Goal: Check status: Check status

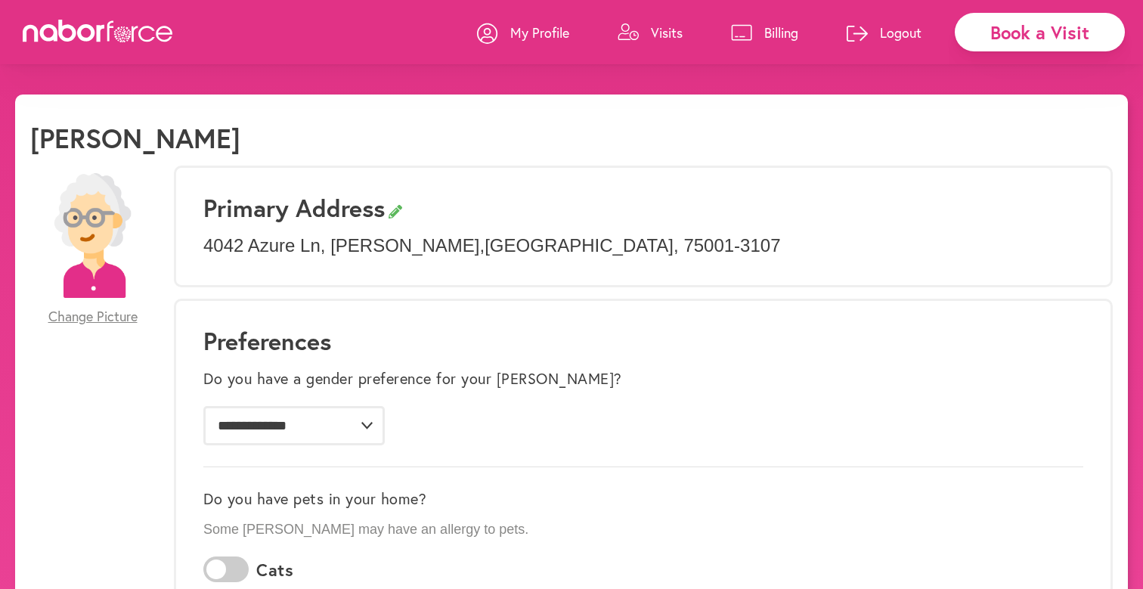
click at [647, 41] on link "Visits" at bounding box center [650, 32] width 65 height 45
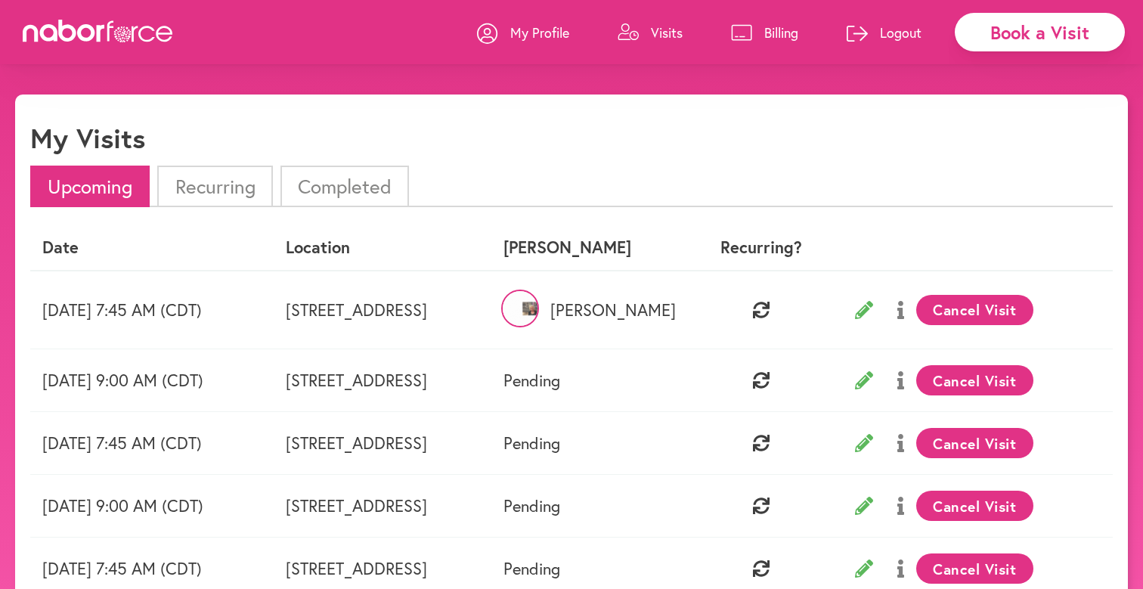
click at [227, 191] on li "Recurring" at bounding box center [214, 187] width 115 height 42
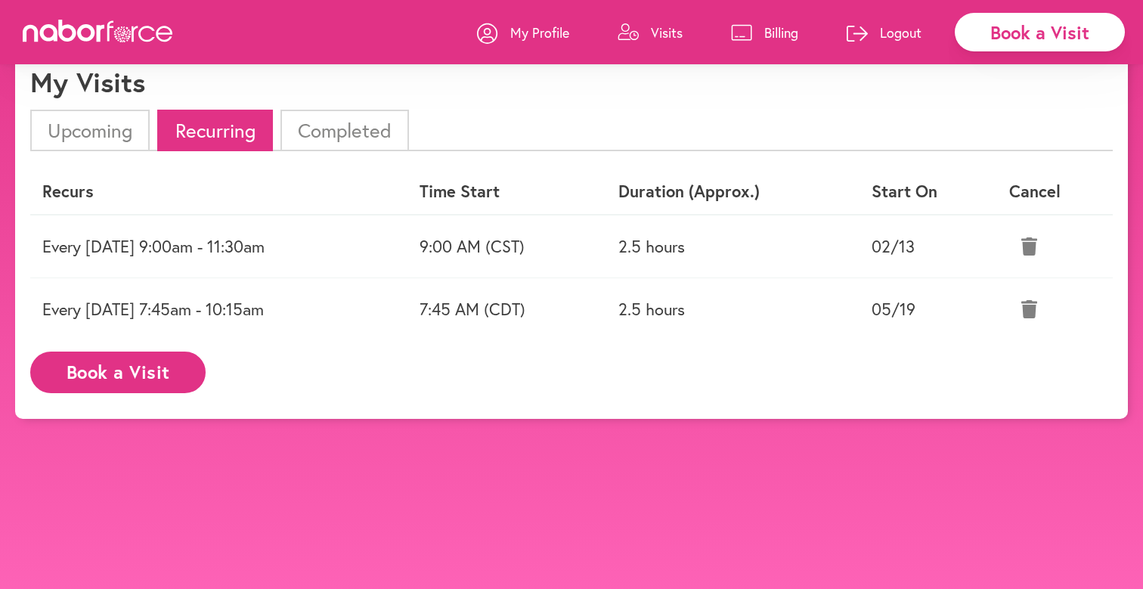
scroll to position [57, 0]
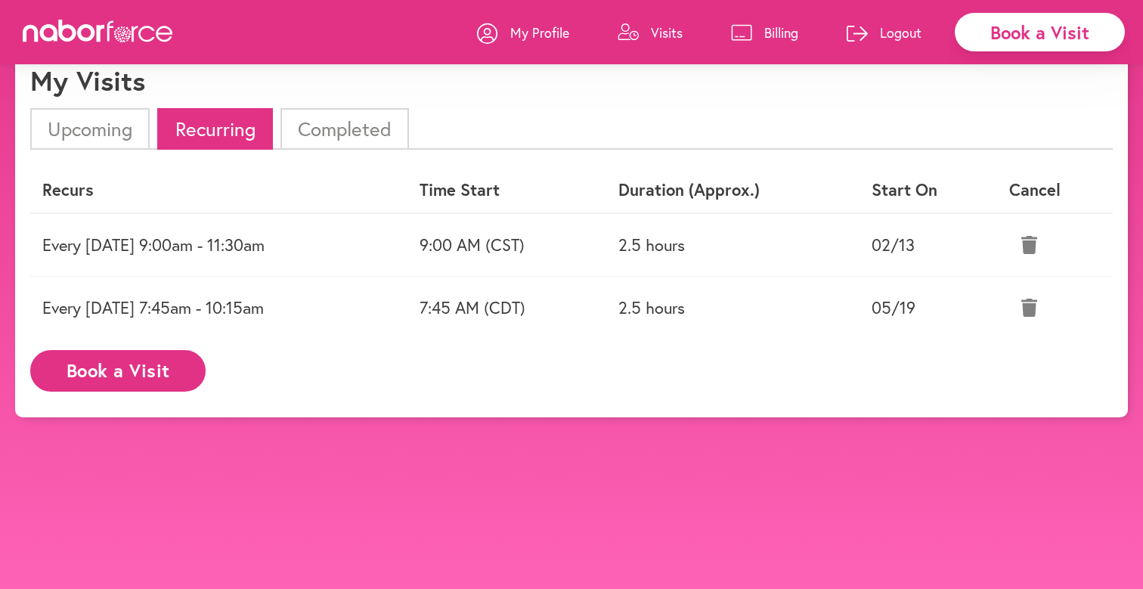
click at [99, 132] on li "Upcoming" at bounding box center [89, 129] width 119 height 42
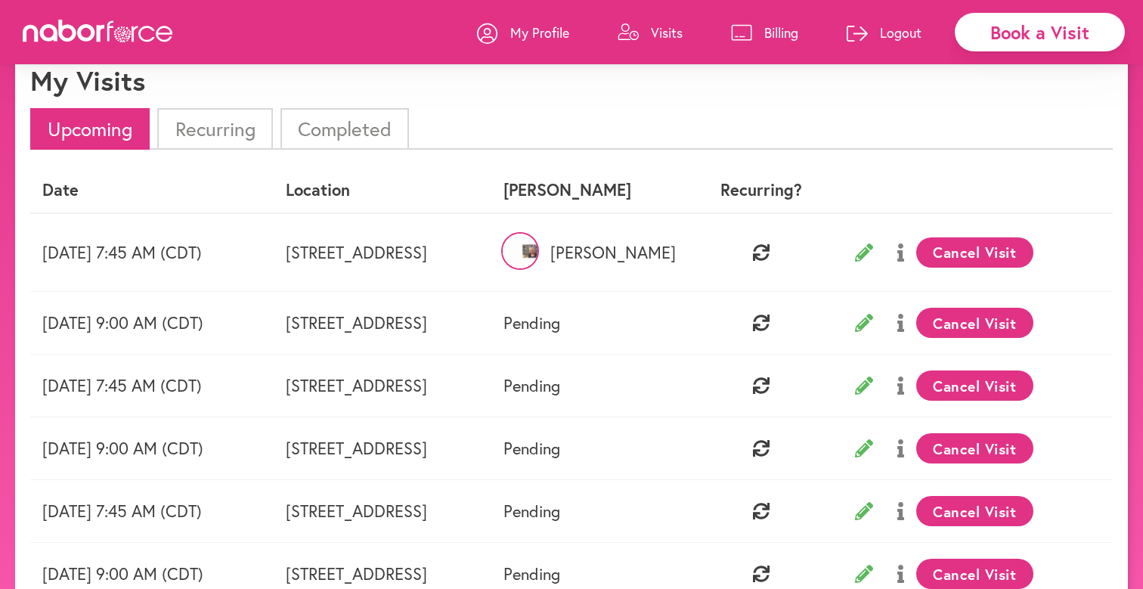
click at [185, 136] on li "Recurring" at bounding box center [214, 129] width 115 height 42
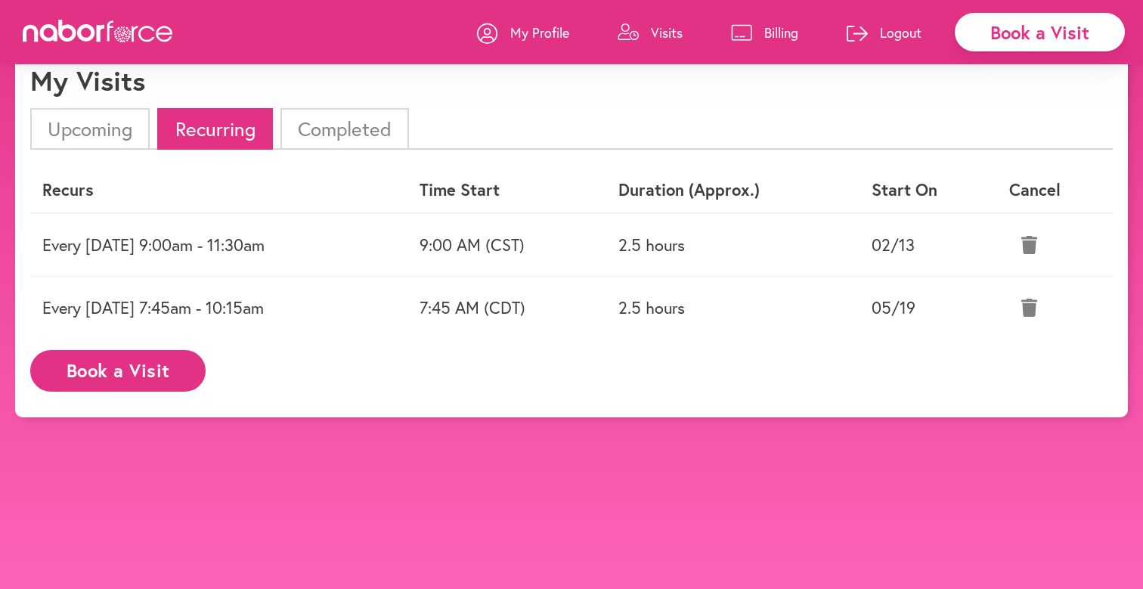
click at [242, 243] on td "Every [DATE] 9:00am - 11:30am" at bounding box center [218, 244] width 377 height 63
click at [488, 254] on td "9:00 AM (CST)" at bounding box center [506, 244] width 199 height 63
click at [500, 248] on td "9:00 AM (CST)" at bounding box center [506, 244] width 199 height 63
click at [639, 42] on link "Visits" at bounding box center [650, 32] width 65 height 45
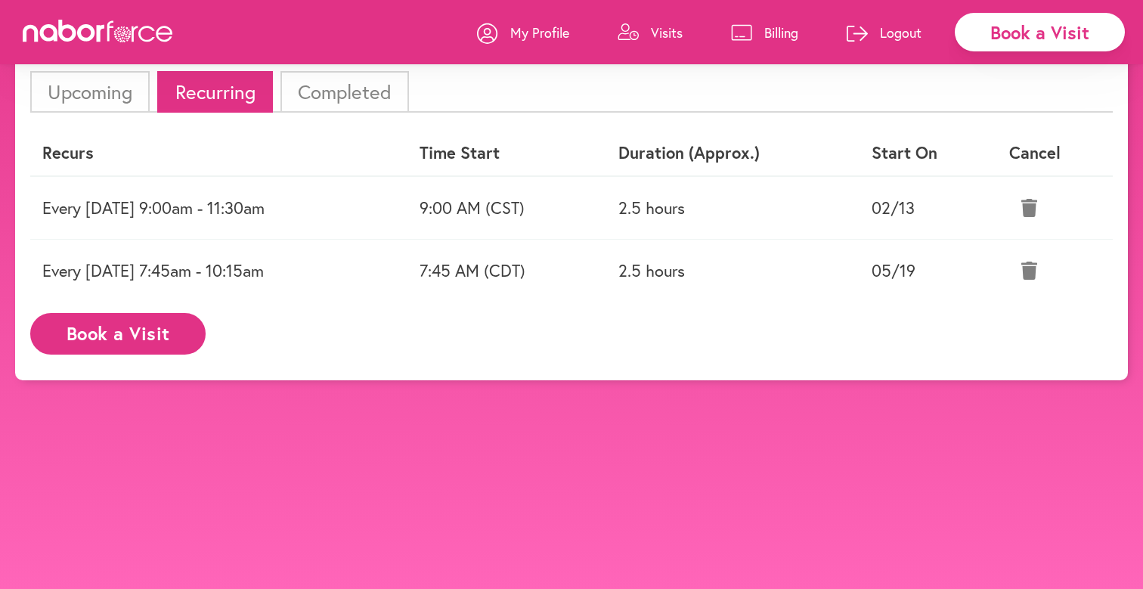
scroll to position [0, 0]
